Goal: Task Accomplishment & Management: Manage account settings

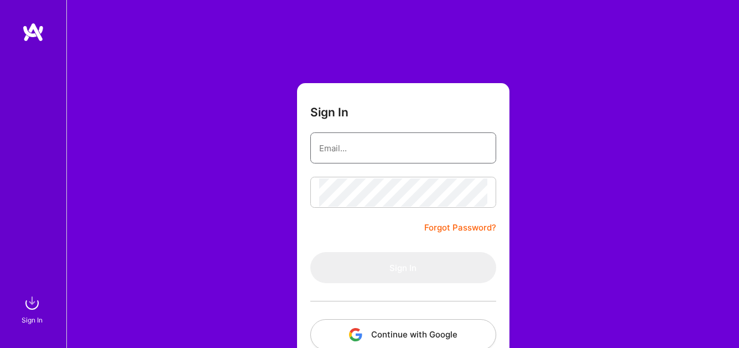
click at [335, 147] on input "email" at bounding box center [403, 148] width 168 height 28
type input "[DOMAIN_NAME][EMAIL_ADDRESS][DOMAIN_NAME]"
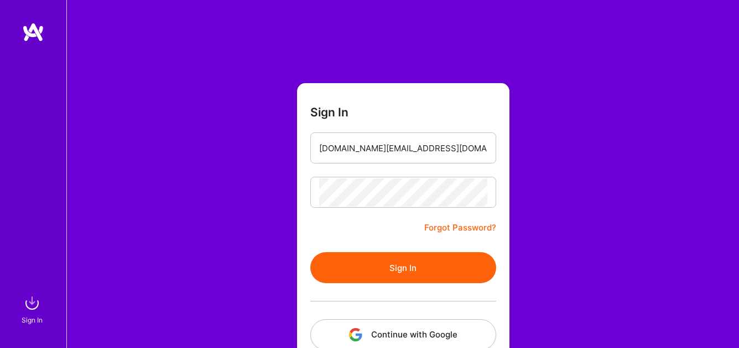
click at [406, 269] on button "Sign In" at bounding box center [403, 267] width 186 height 31
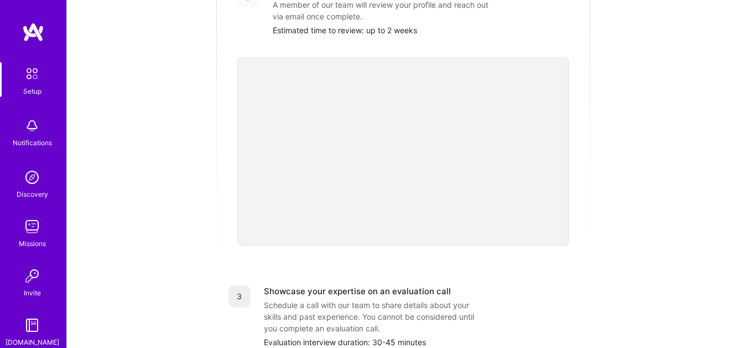
scroll to position [457, 0]
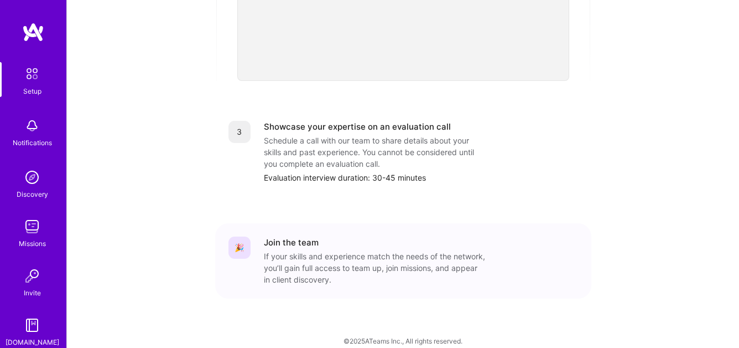
click at [33, 133] on img at bounding box center [32, 126] width 22 height 22
click at [31, 181] on img at bounding box center [32, 177] width 22 height 22
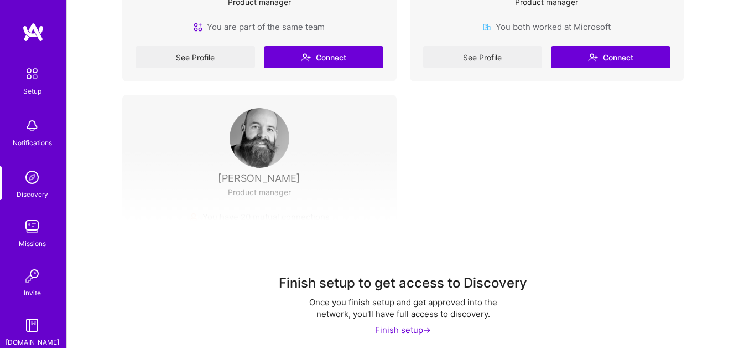
scroll to position [357, 0]
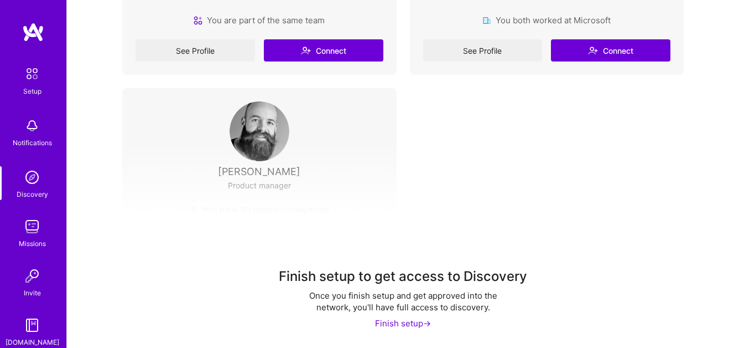
click at [408, 322] on div "Finish setup ->" at bounding box center [403, 323] width 56 height 12
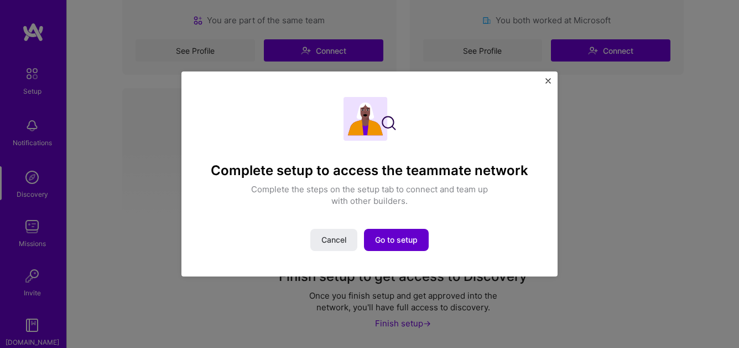
click at [393, 235] on span "Go to setup" at bounding box center [396, 239] width 43 height 11
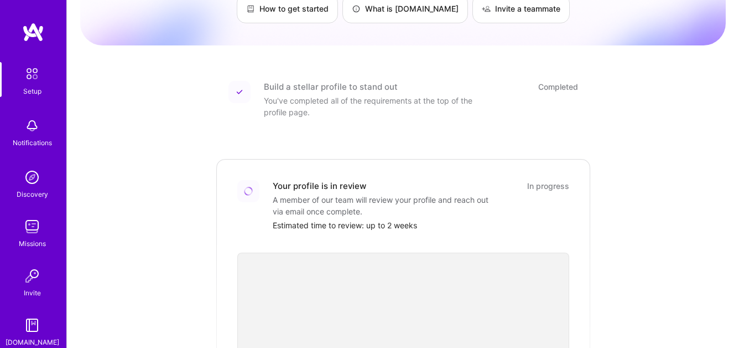
scroll to position [100, 0]
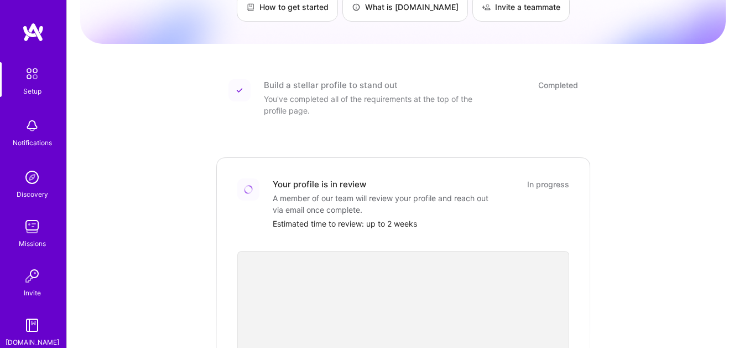
click at [26, 230] on img at bounding box center [32, 226] width 22 height 22
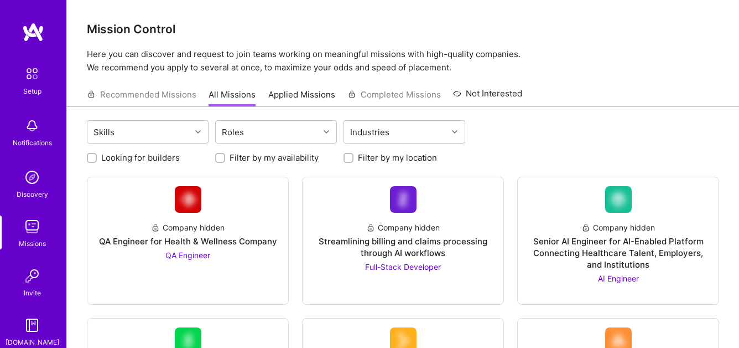
click at [32, 328] on img at bounding box center [32, 325] width 22 height 22
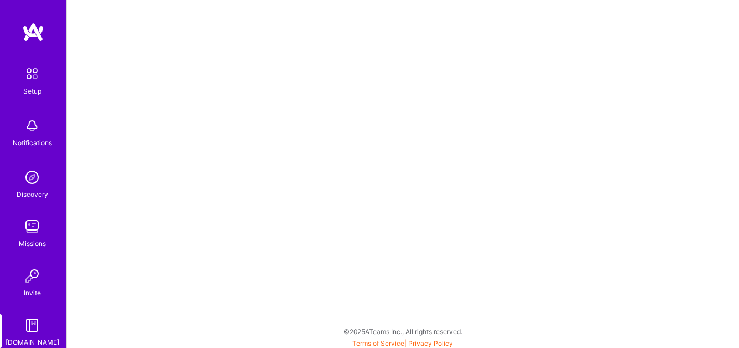
click at [30, 30] on img at bounding box center [33, 32] width 22 height 20
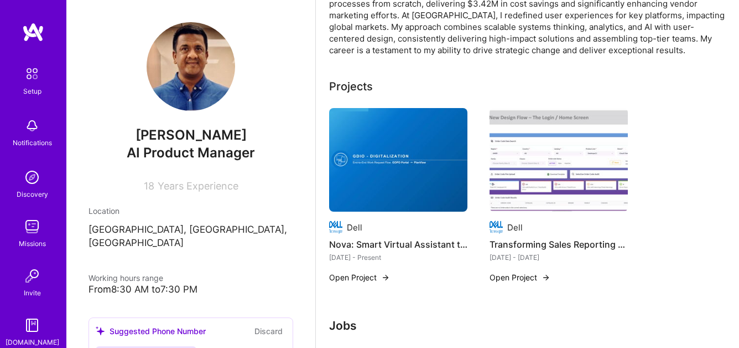
scroll to position [238, 0]
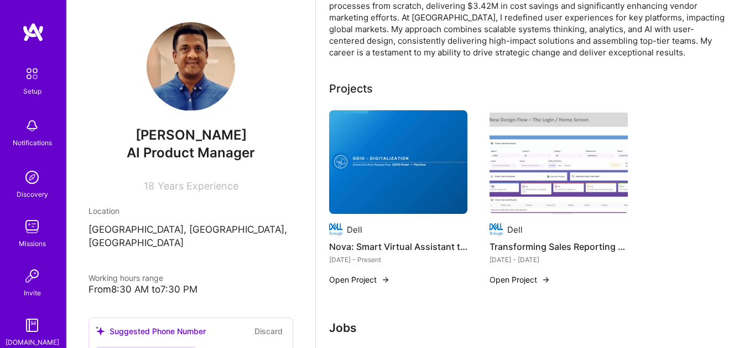
click at [355, 277] on button "Open Project" at bounding box center [359, 279] width 61 height 12
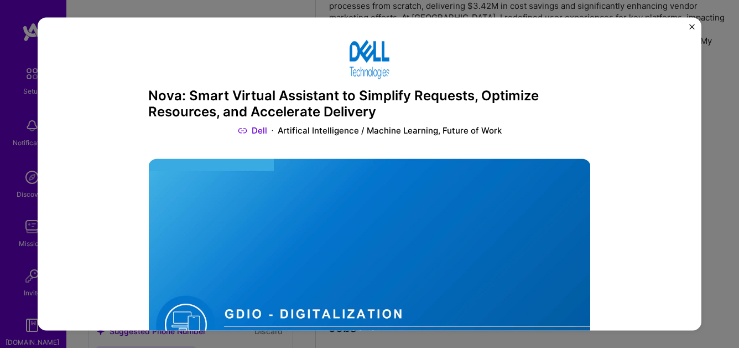
click at [365, 57] on img at bounding box center [370, 59] width 40 height 40
click at [692, 25] on img "Close" at bounding box center [692, 27] width 6 height 6
